Goal: Task Accomplishment & Management: Use online tool/utility

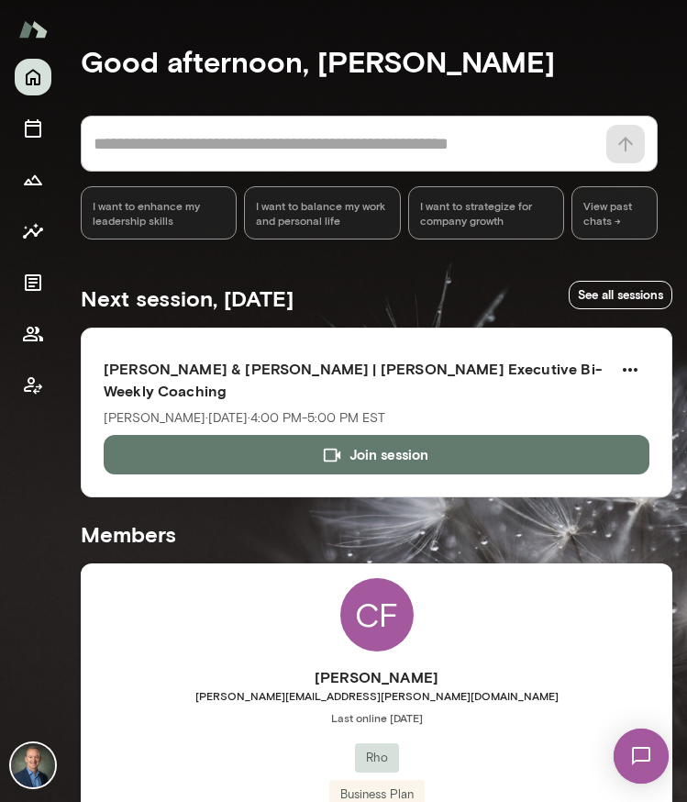
scroll to position [292, 0]
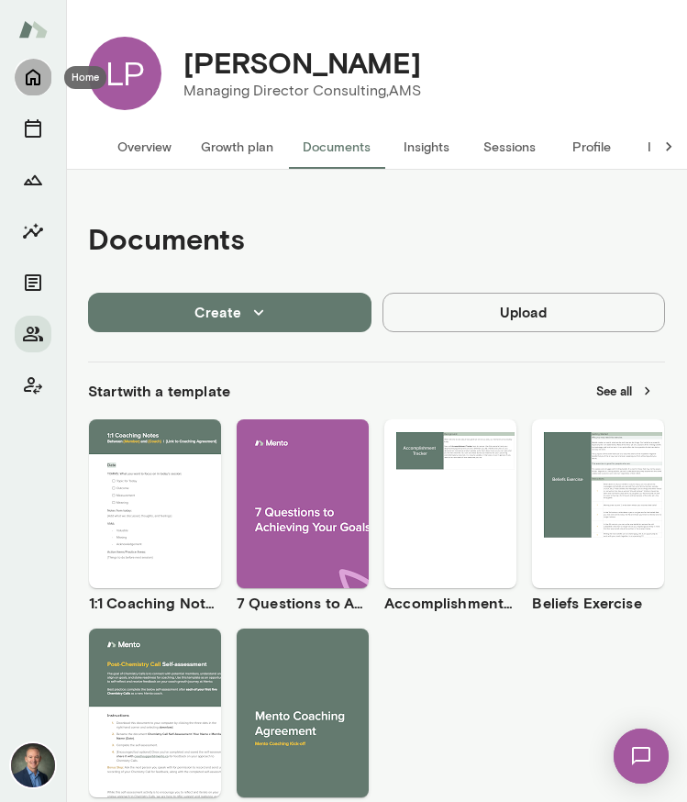
click at [30, 86] on icon "Home" at bounding box center [33, 77] width 22 height 22
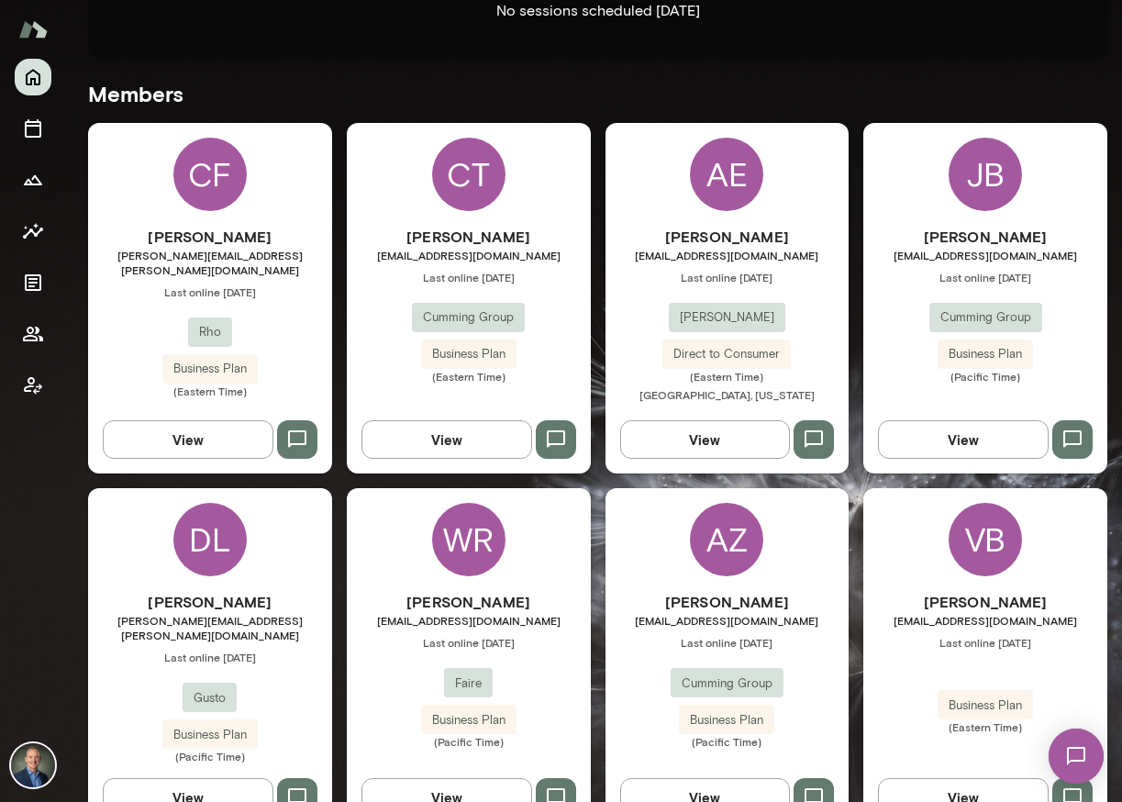
scroll to position [502, 0]
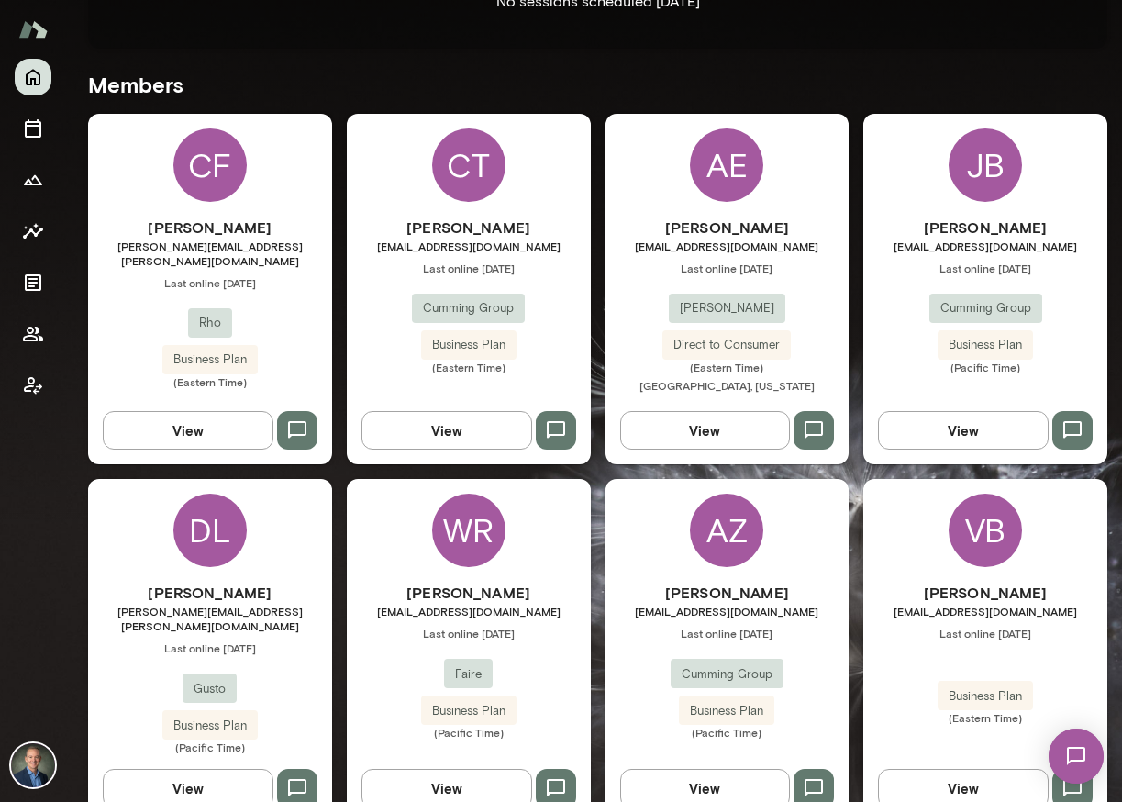
click at [310, 640] on span "Last online [DATE]" at bounding box center [210, 647] width 244 height 15
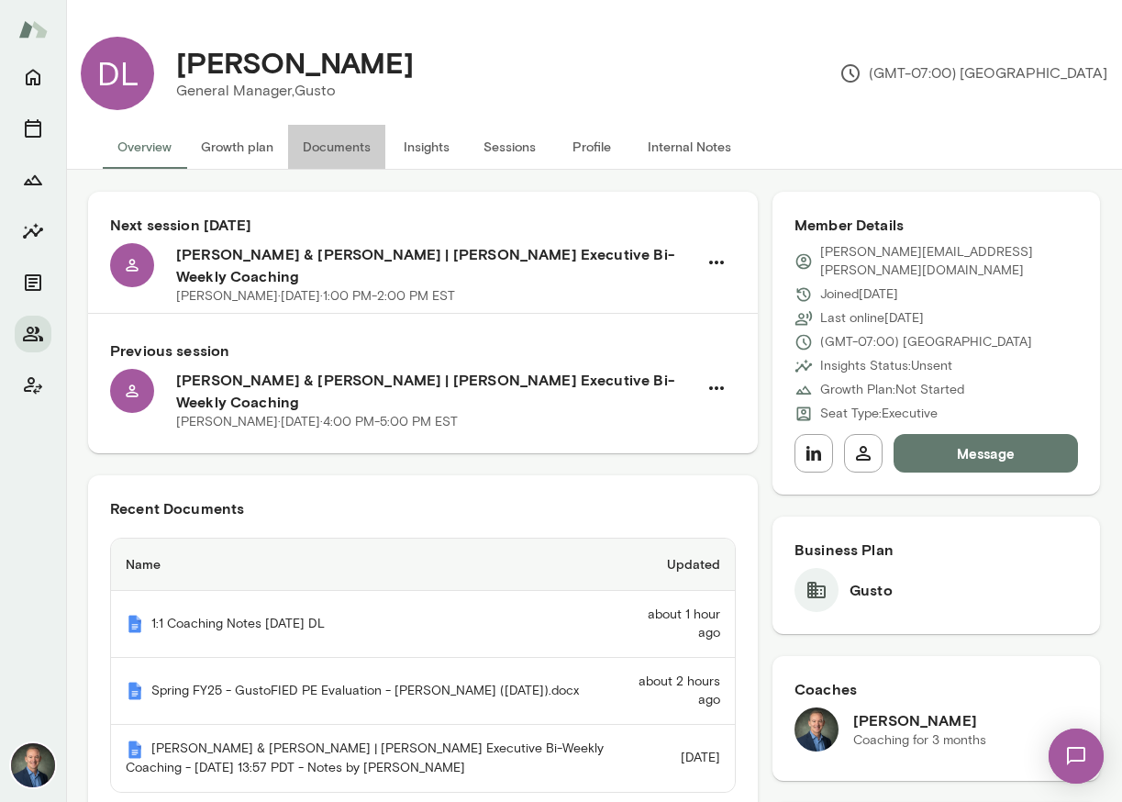
click at [326, 145] on button "Documents" at bounding box center [336, 147] width 97 height 44
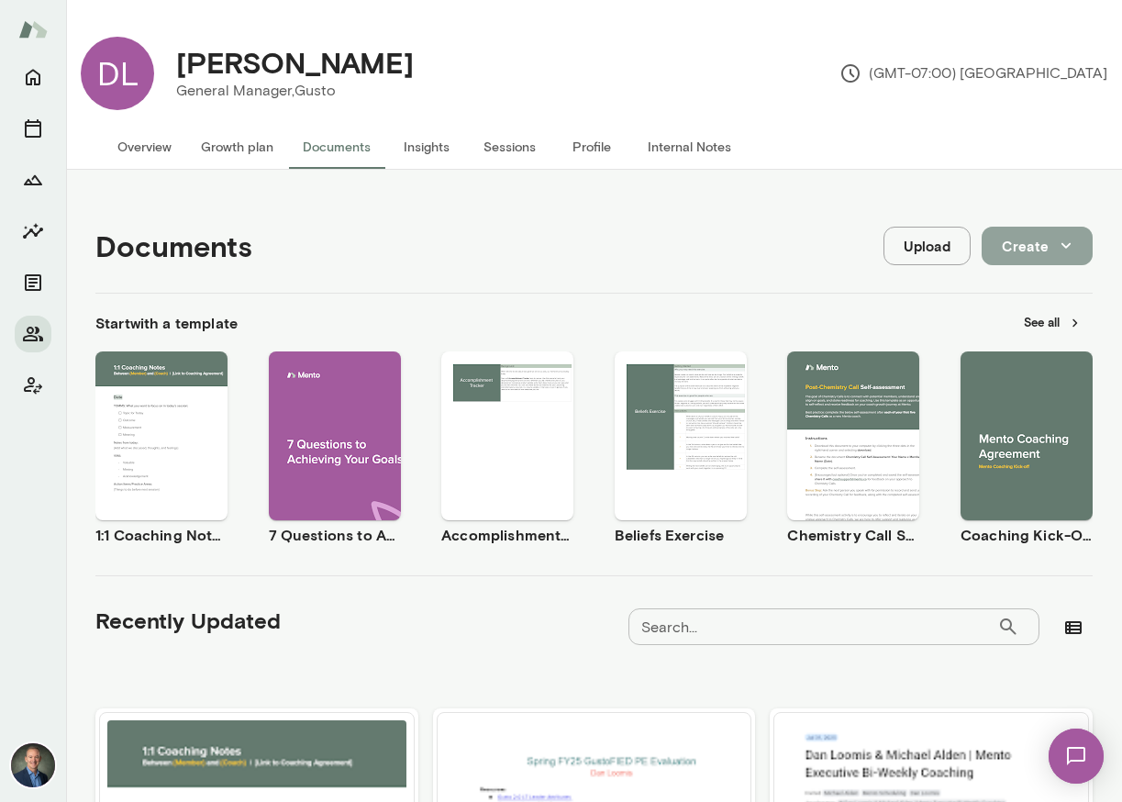
click at [686, 244] on button "Create" at bounding box center [1037, 246] width 111 height 39
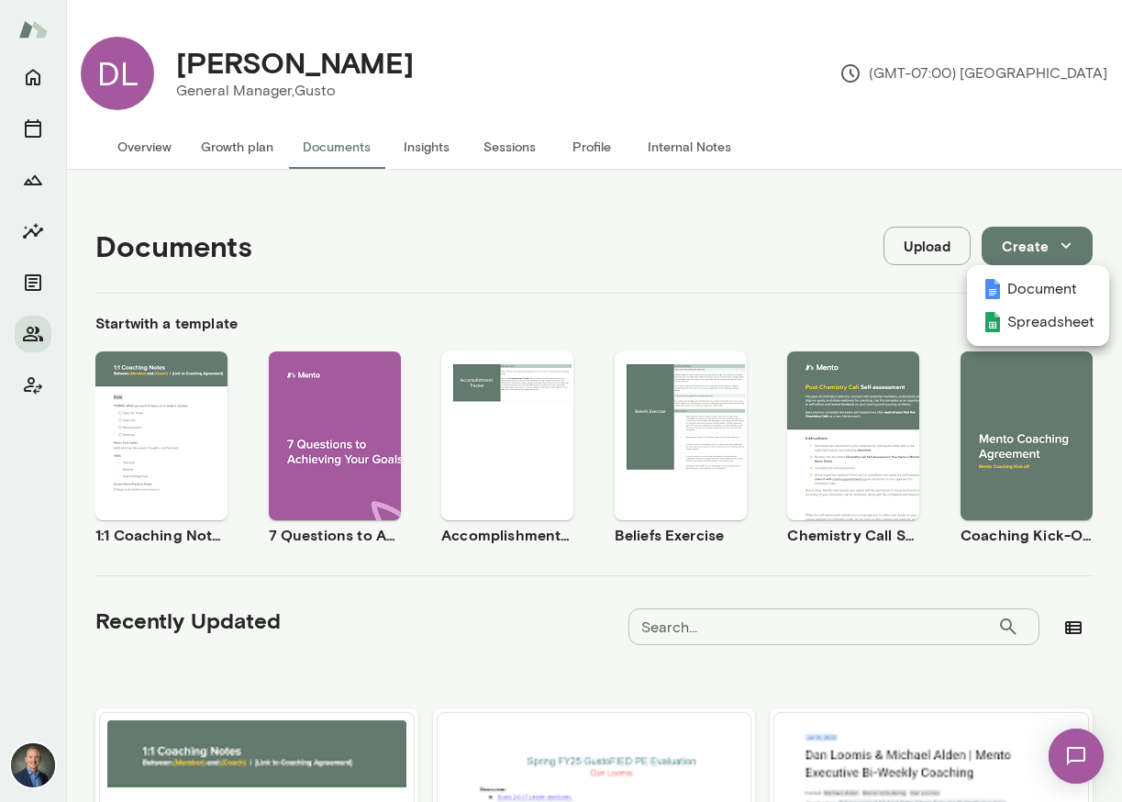
click at [686, 288] on li "Document" at bounding box center [1038, 289] width 142 height 33
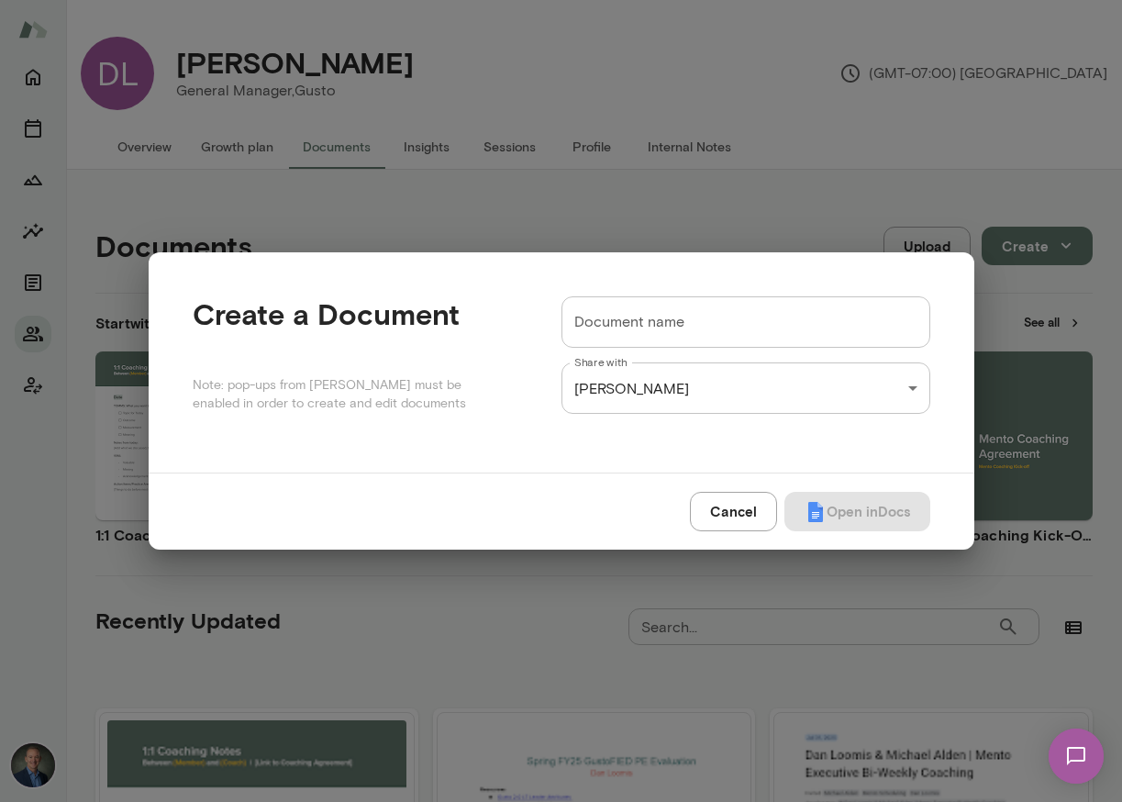
click at [686, 335] on input "Document name" at bounding box center [746, 321] width 369 height 51
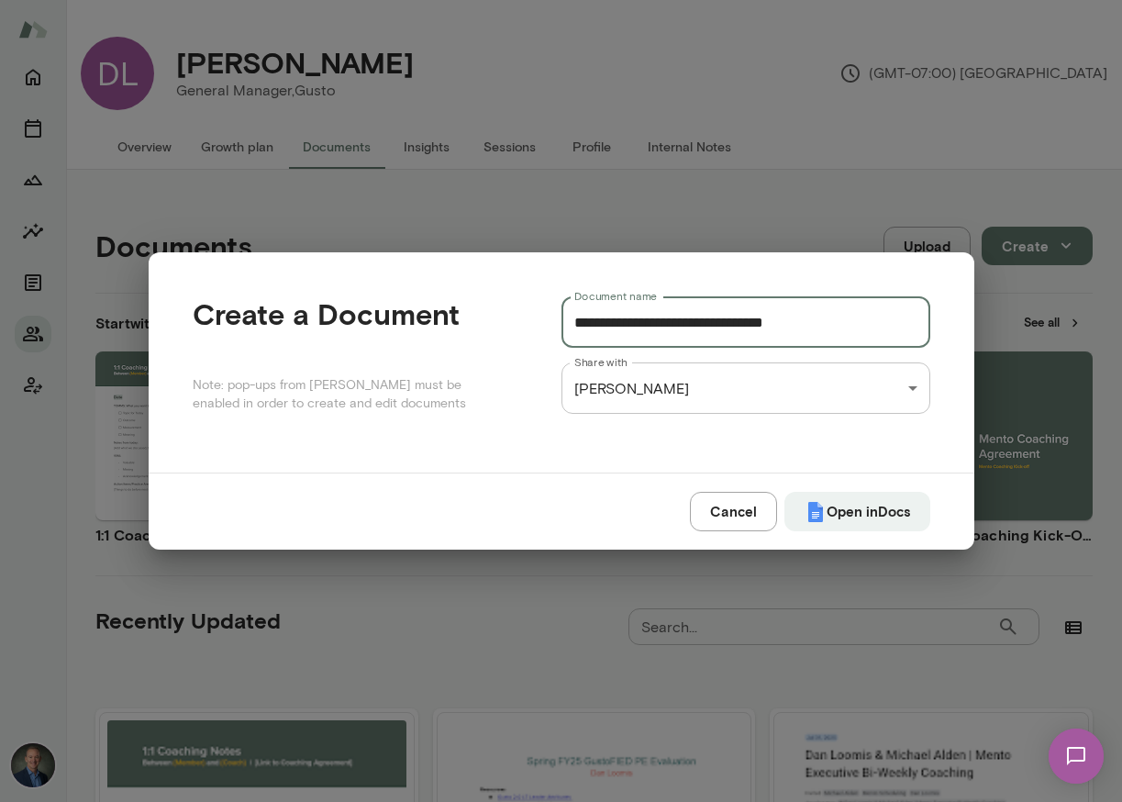
type input "**********"
click at [668, 0] on div "DL [PERSON_NAME] General Manager, Gusto (GMT-07:00) [GEOGRAPHIC_DATA] Overview …" at bounding box center [561, 0] width 1122 height 0
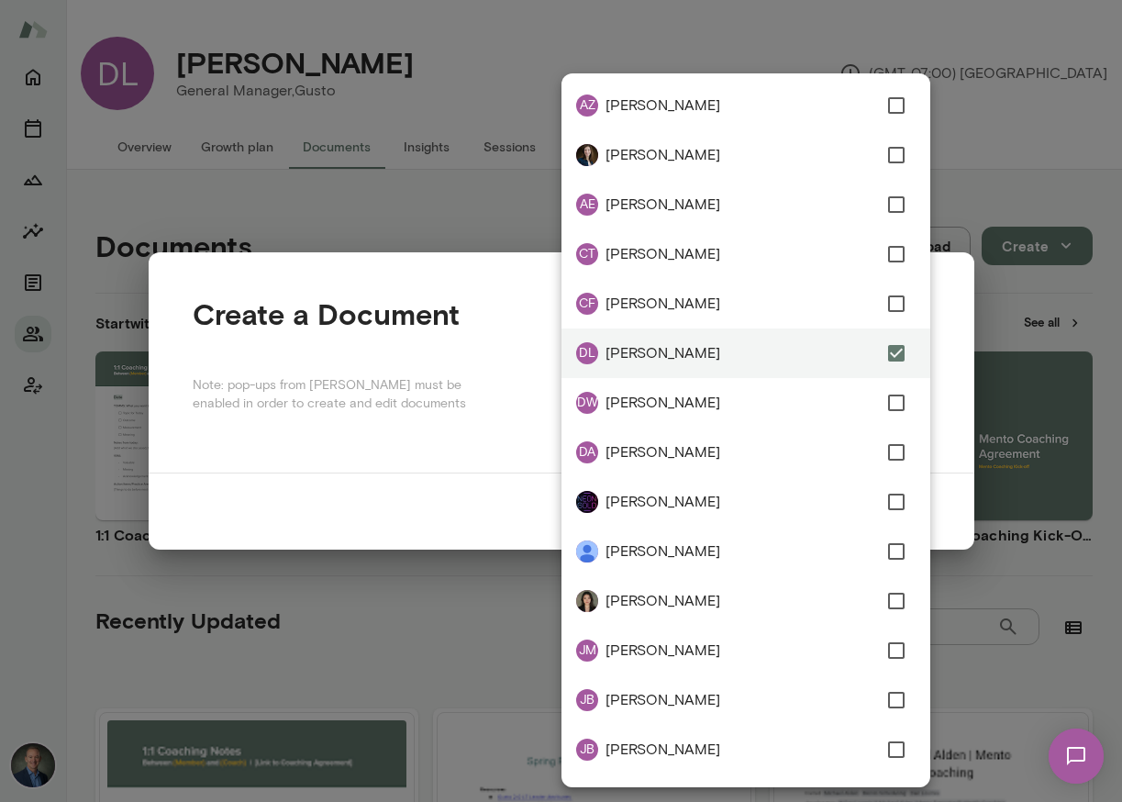
click at [548, 462] on div at bounding box center [561, 401] width 1122 height 802
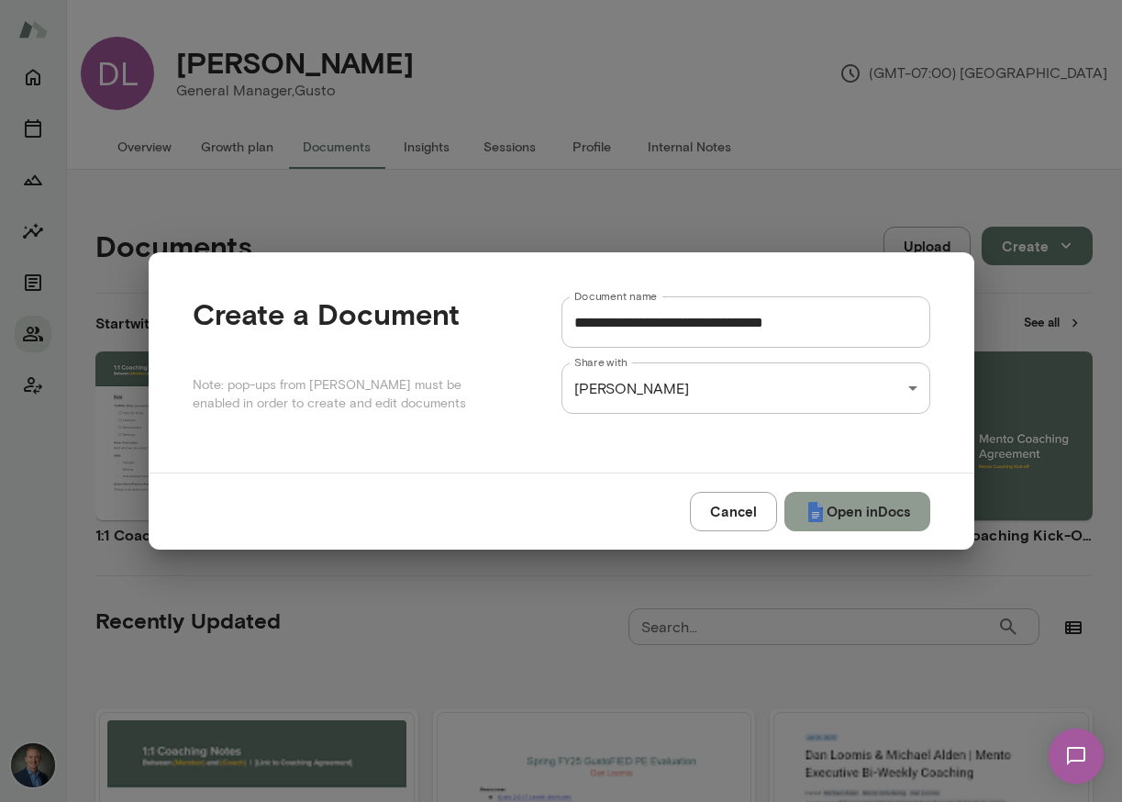
click at [686, 516] on button "Open in Docs" at bounding box center [857, 511] width 146 height 39
